Goal: Navigation & Orientation: Understand site structure

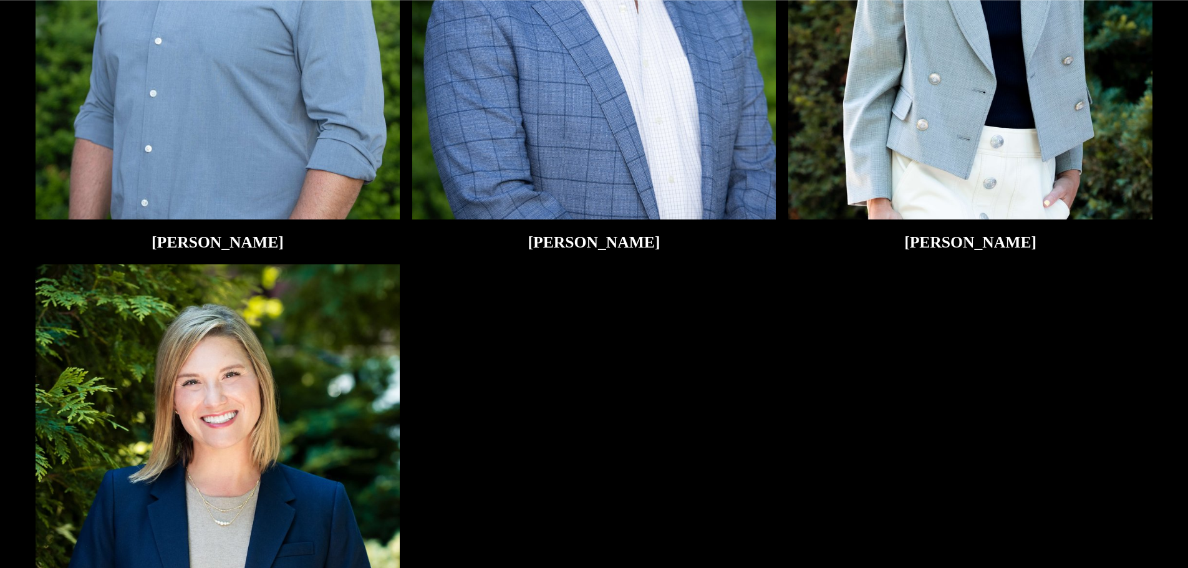
scroll to position [2667, 0]
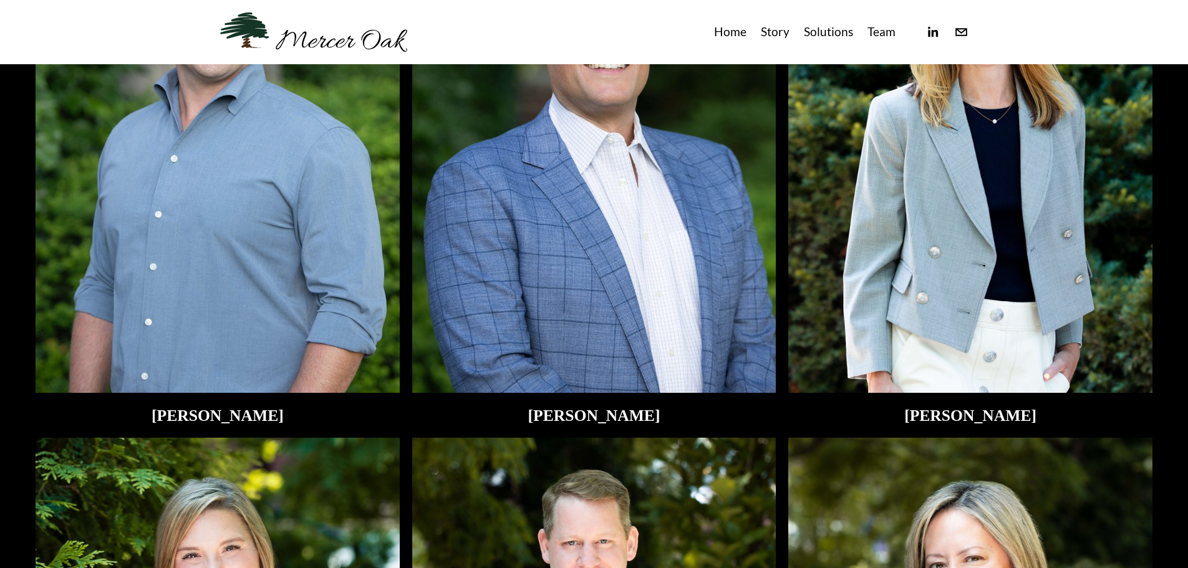
click at [993, 345] on img at bounding box center [970, 150] width 364 height 486
click at [981, 419] on h2 "Lindsay E. Dansdill" at bounding box center [970, 416] width 364 height 18
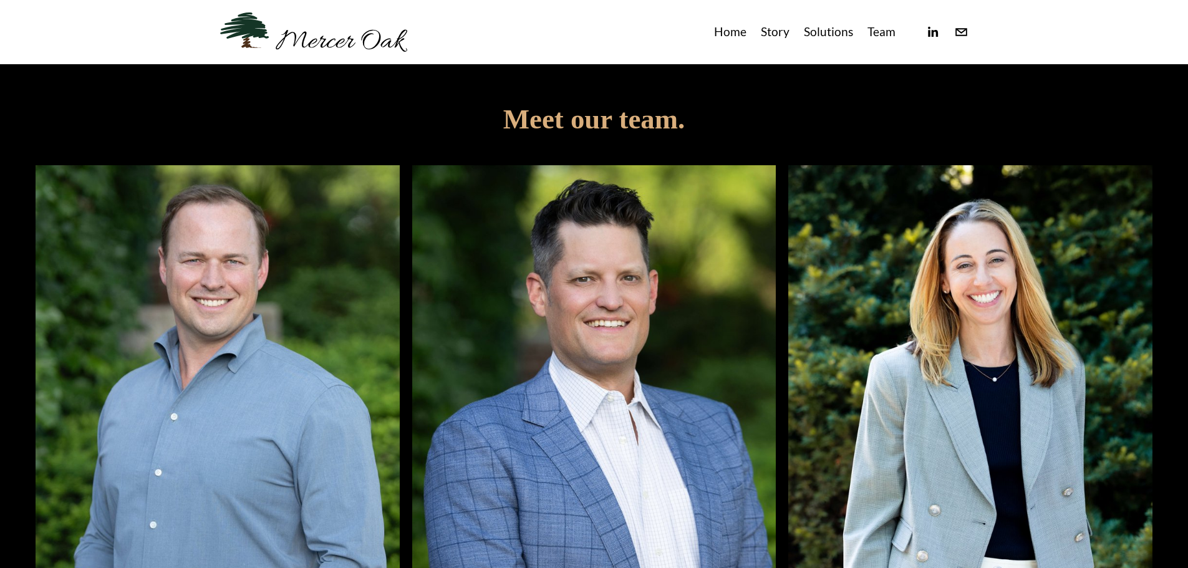
scroll to position [2402, 0]
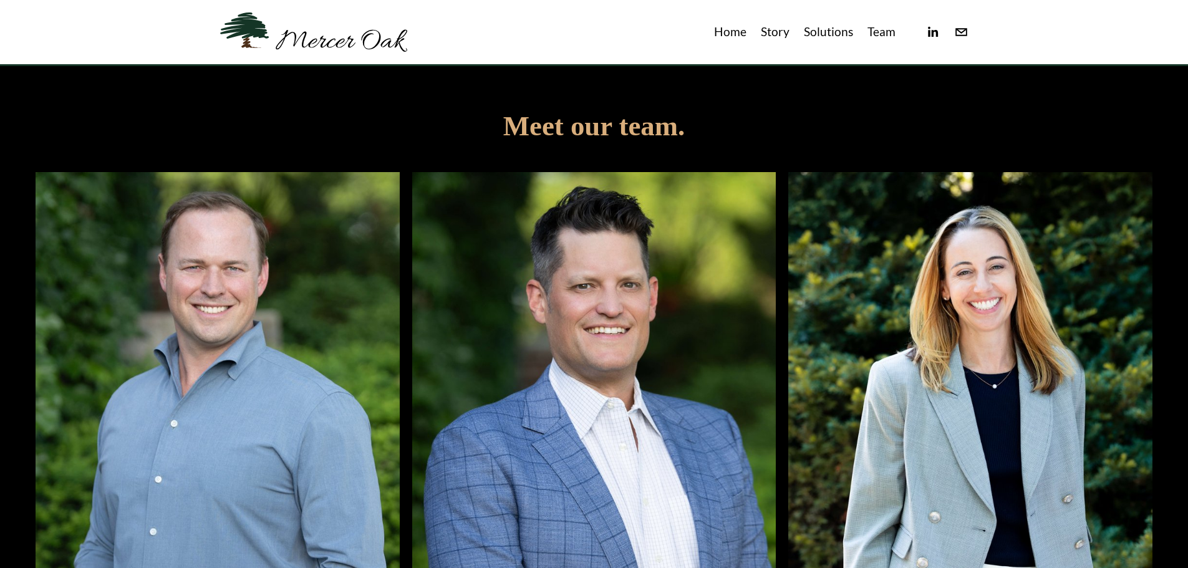
click at [879, 32] on link "Team" at bounding box center [881, 32] width 28 height 21
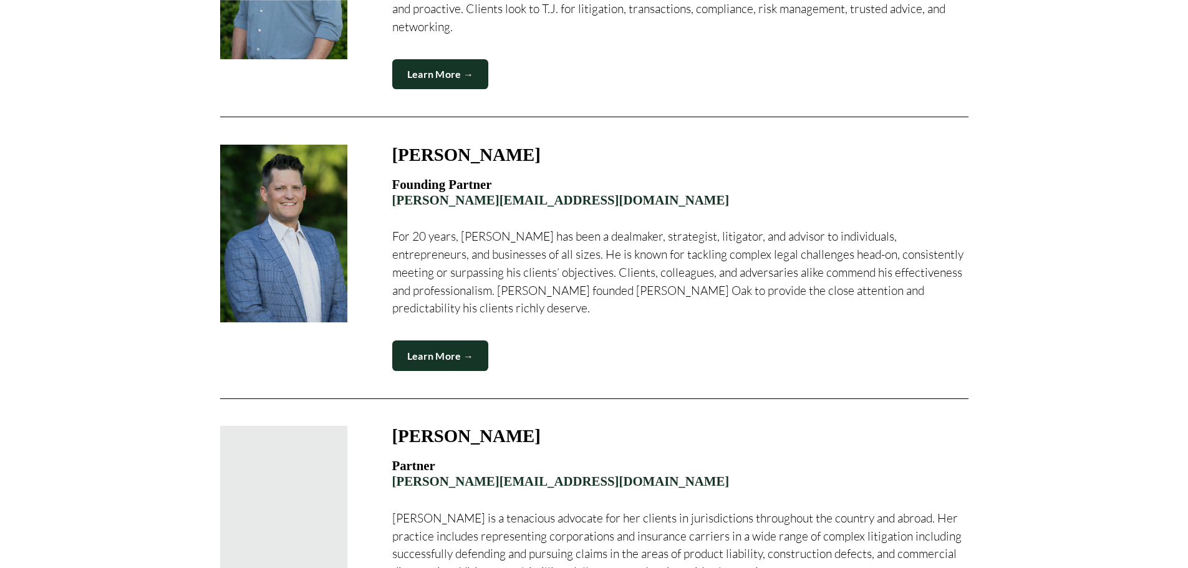
scroll to position [857, 0]
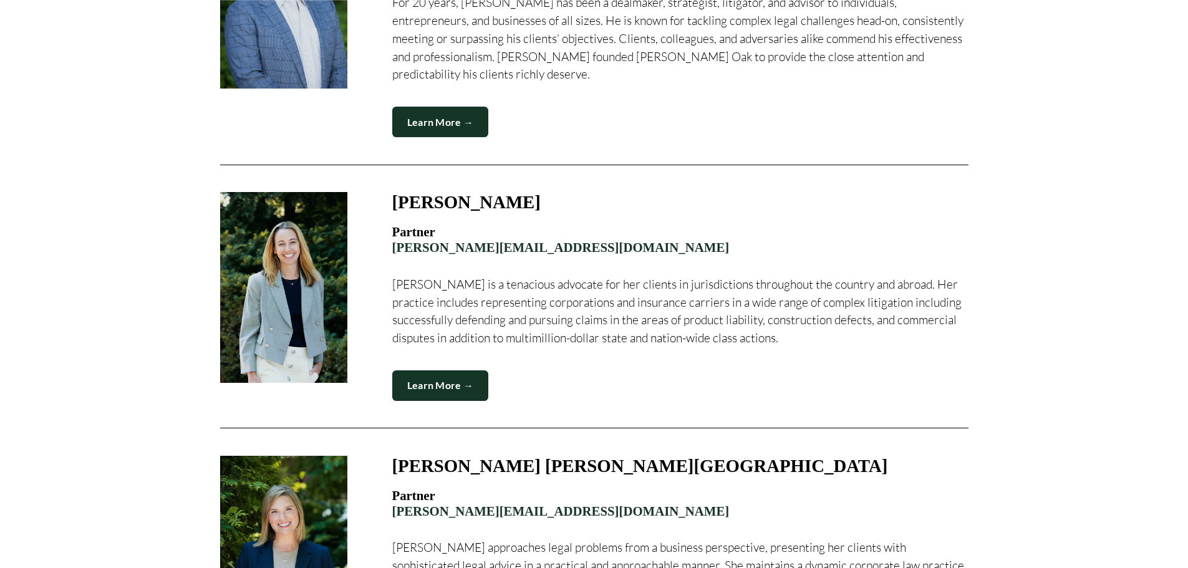
click at [444, 370] on link "Learn More →" at bounding box center [440, 385] width 97 height 31
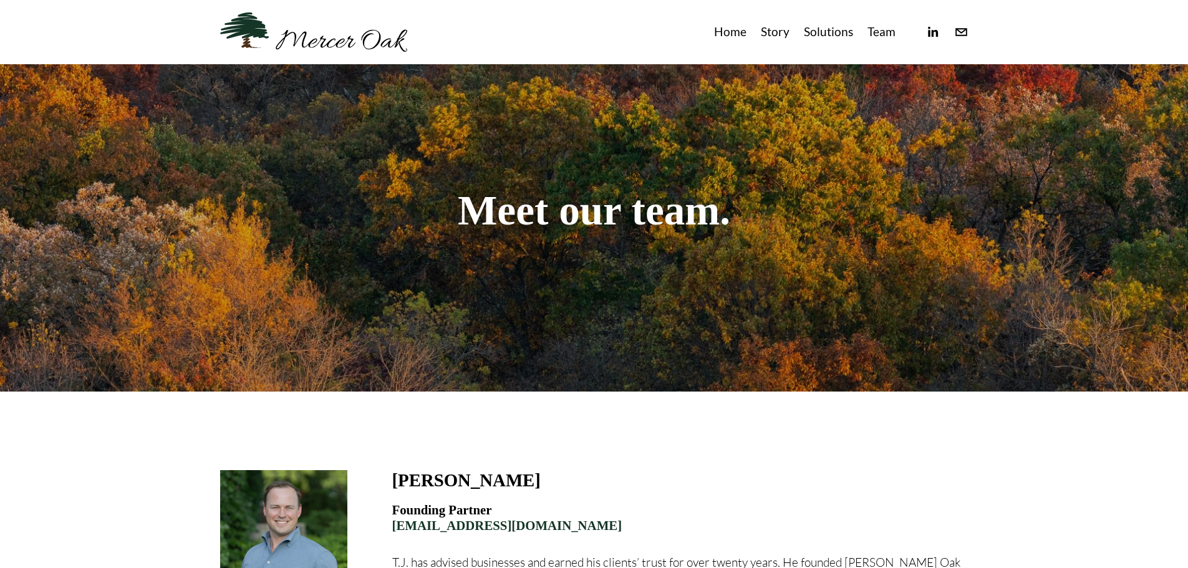
scroll to position [0, 0]
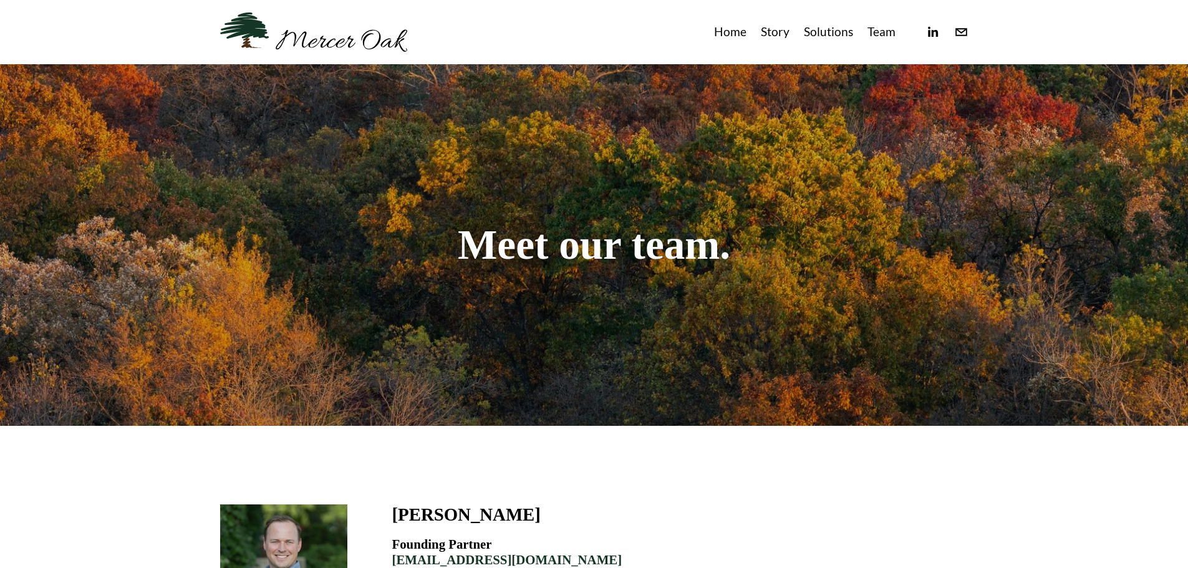
click at [787, 31] on link "Story" at bounding box center [775, 32] width 29 height 21
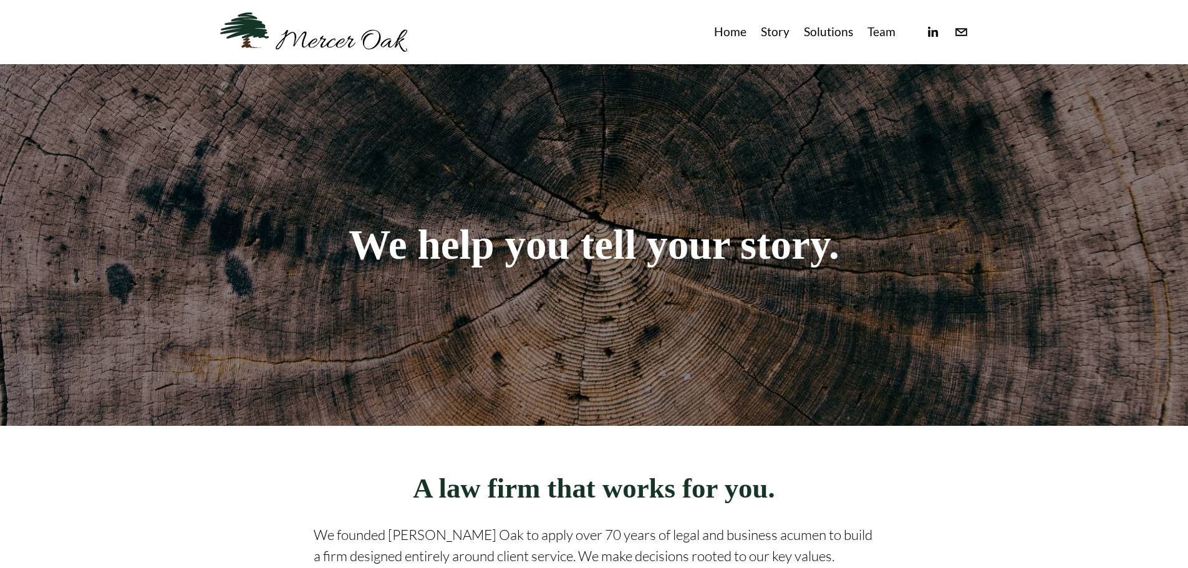
click at [835, 29] on link "Solutions" at bounding box center [828, 32] width 49 height 21
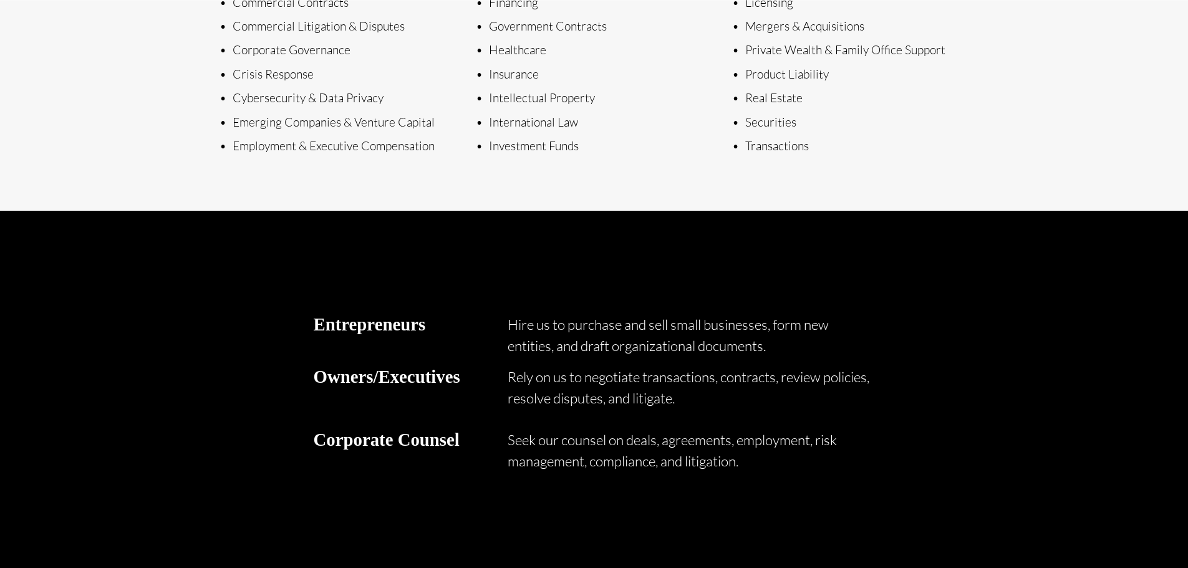
scroll to position [935, 0]
